Goal: Task Accomplishment & Management: Complete application form

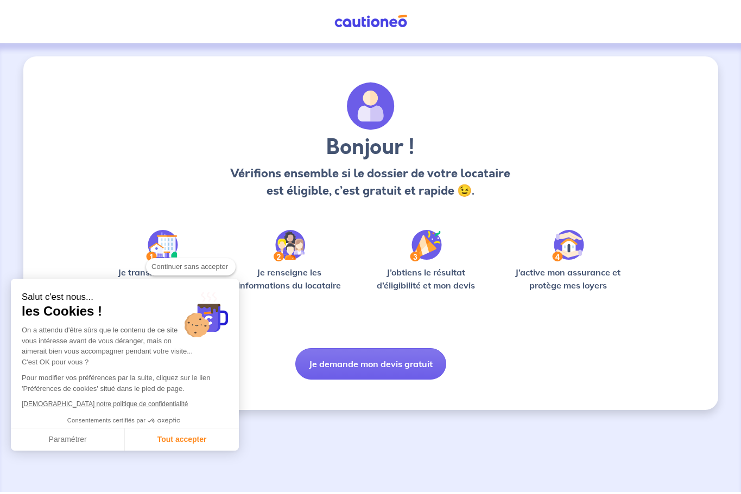
click at [348, 368] on button "Je demande mon devis gratuit" at bounding box center [370, 363] width 151 height 31
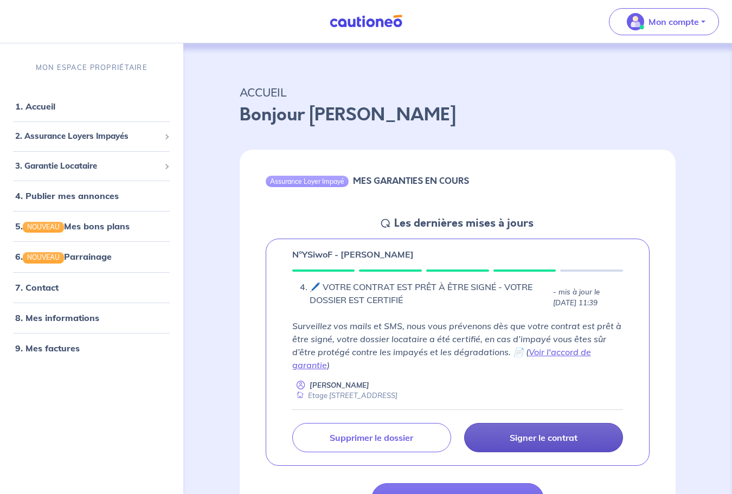
click at [510, 436] on p "Signer le contrat" at bounding box center [544, 437] width 68 height 11
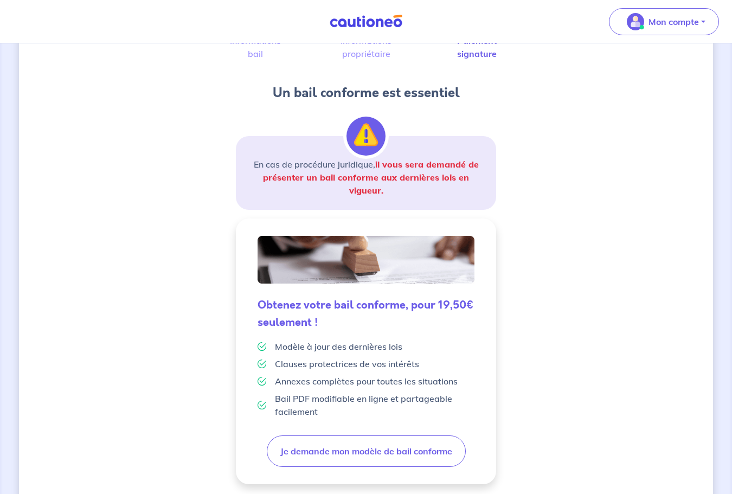
scroll to position [189, 0]
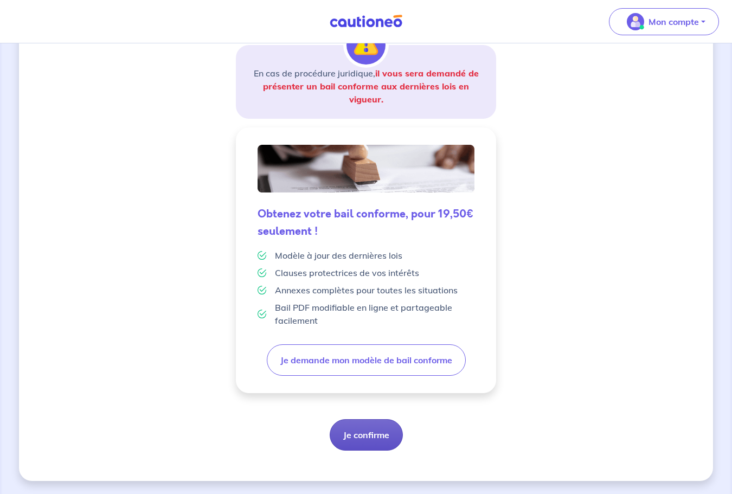
click at [371, 437] on button "Je confirme" at bounding box center [366, 434] width 73 height 31
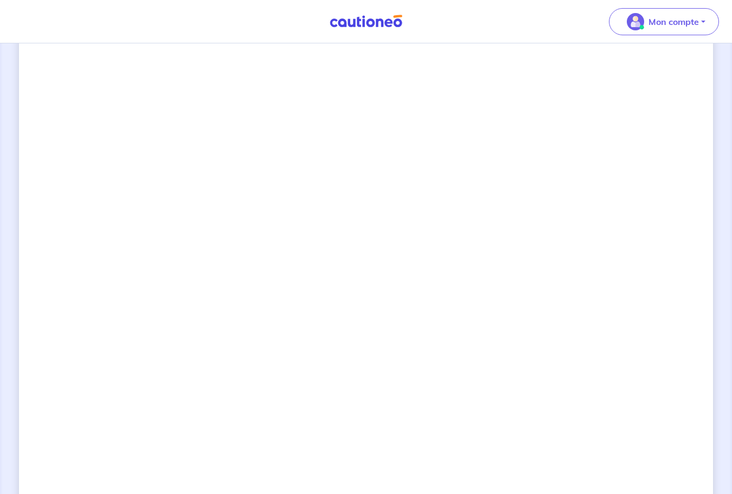
scroll to position [864, 0]
